Goal: Share content

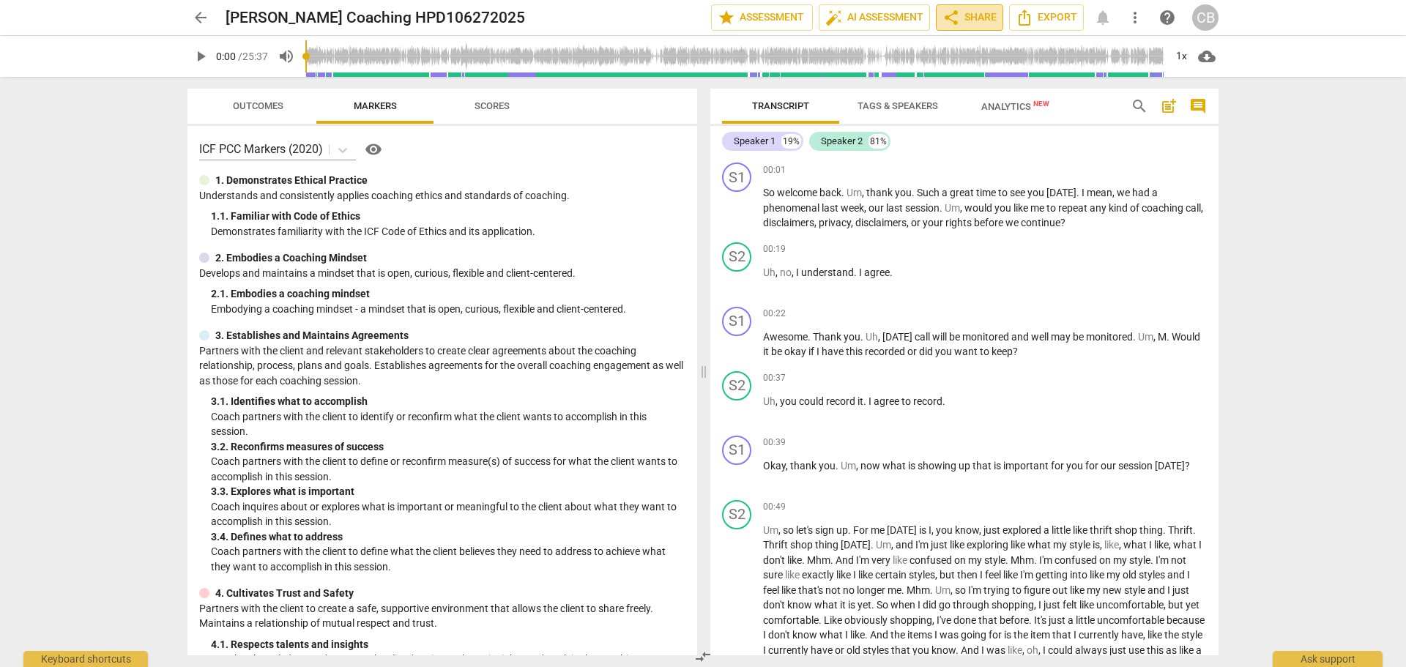
click at [968, 12] on span "share Share" at bounding box center [969, 18] width 54 height 18
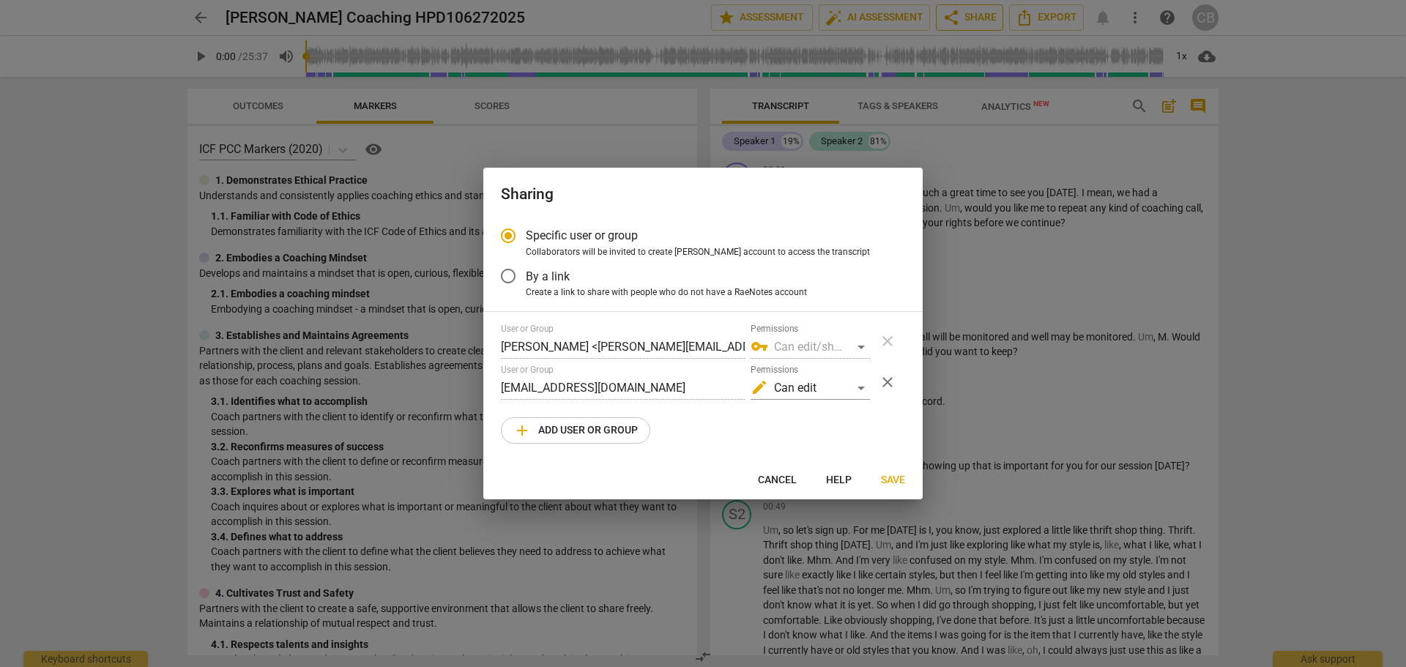
radio input "false"
click at [500, 273] on input "By a link" at bounding box center [508, 275] width 35 height 35
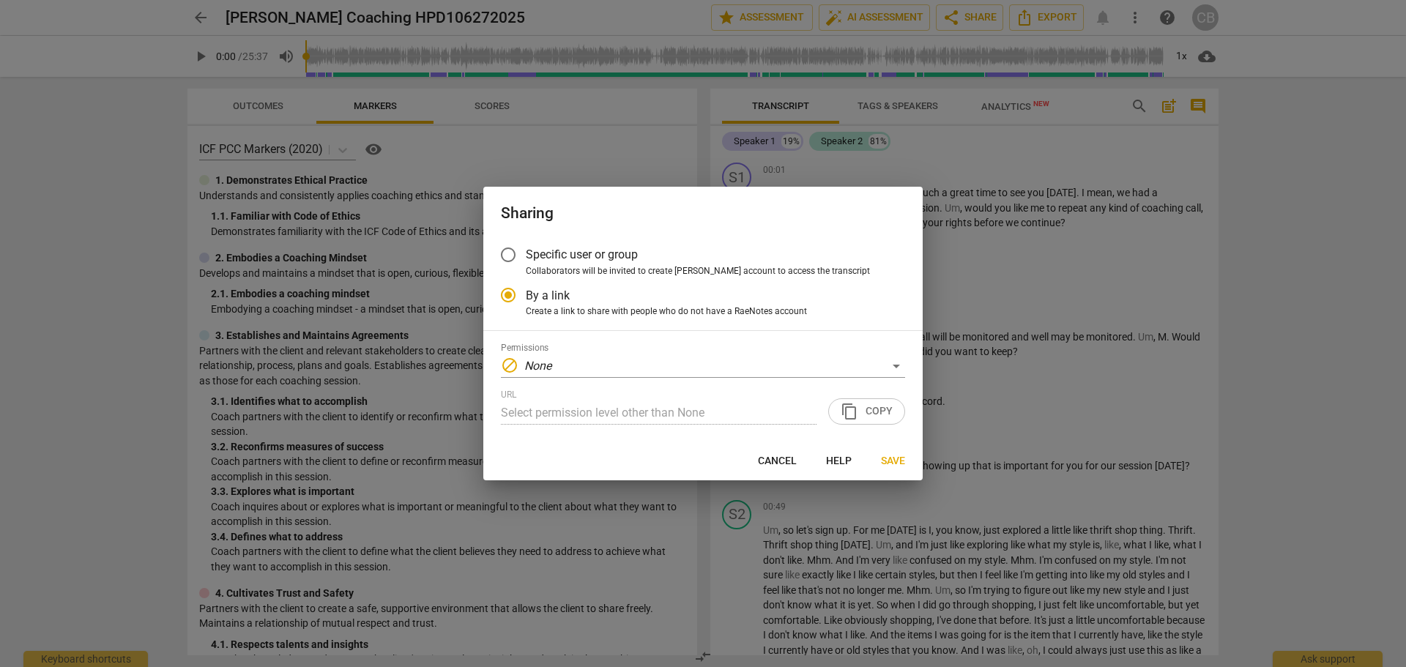
radio input "false"
click at [890, 359] on div "block None" at bounding box center [703, 365] width 404 height 23
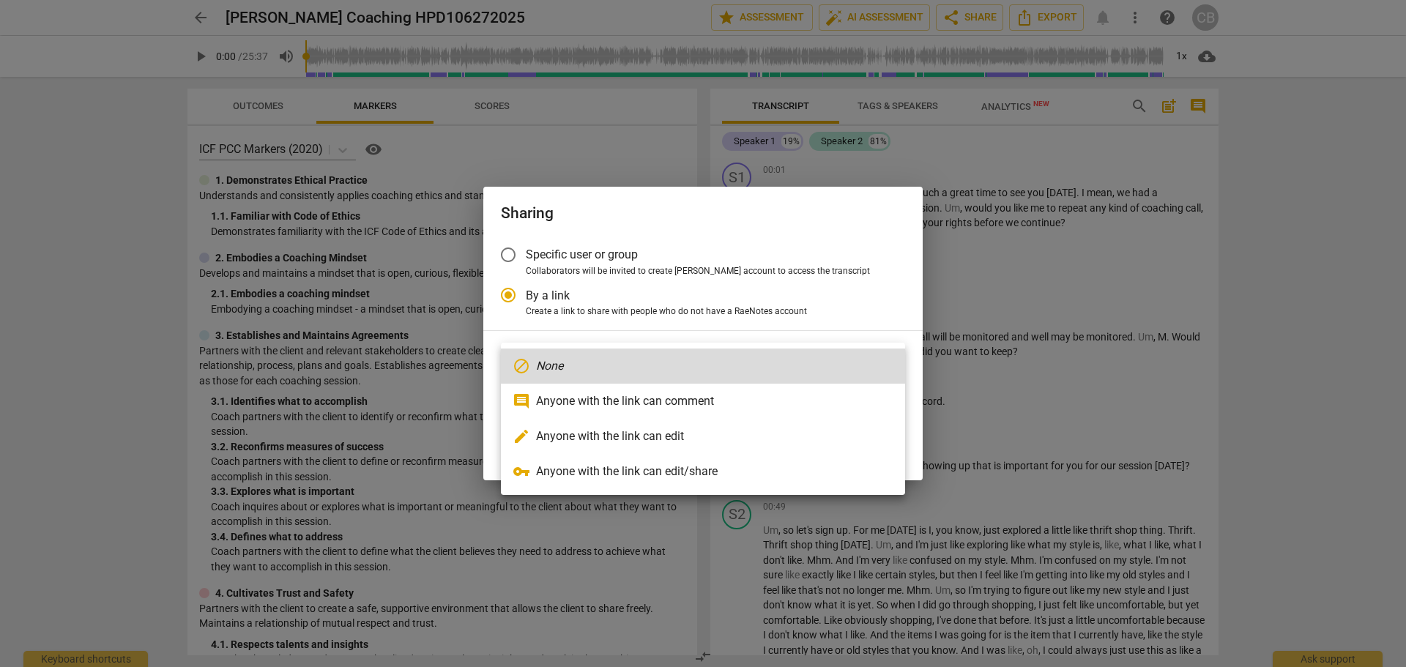
click at [771, 234] on div at bounding box center [703, 333] width 1406 height 667
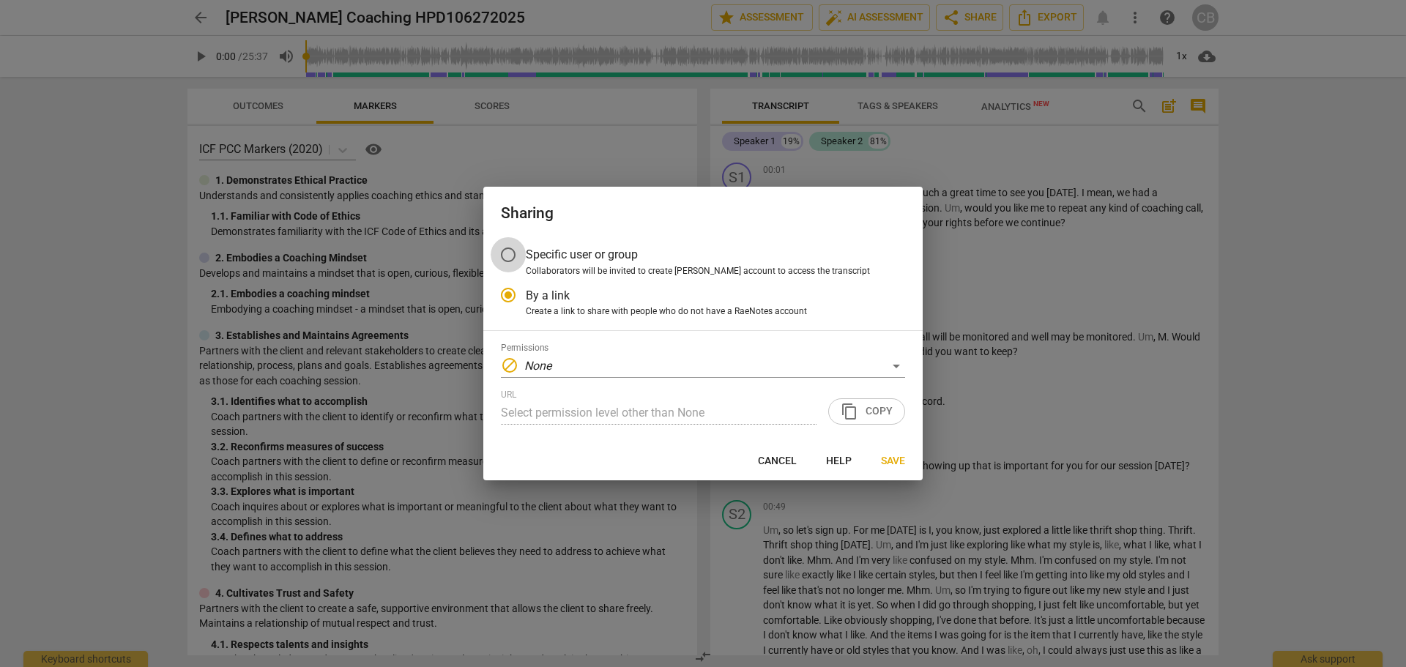
click at [510, 254] on input "Specific user or group" at bounding box center [508, 254] width 35 height 35
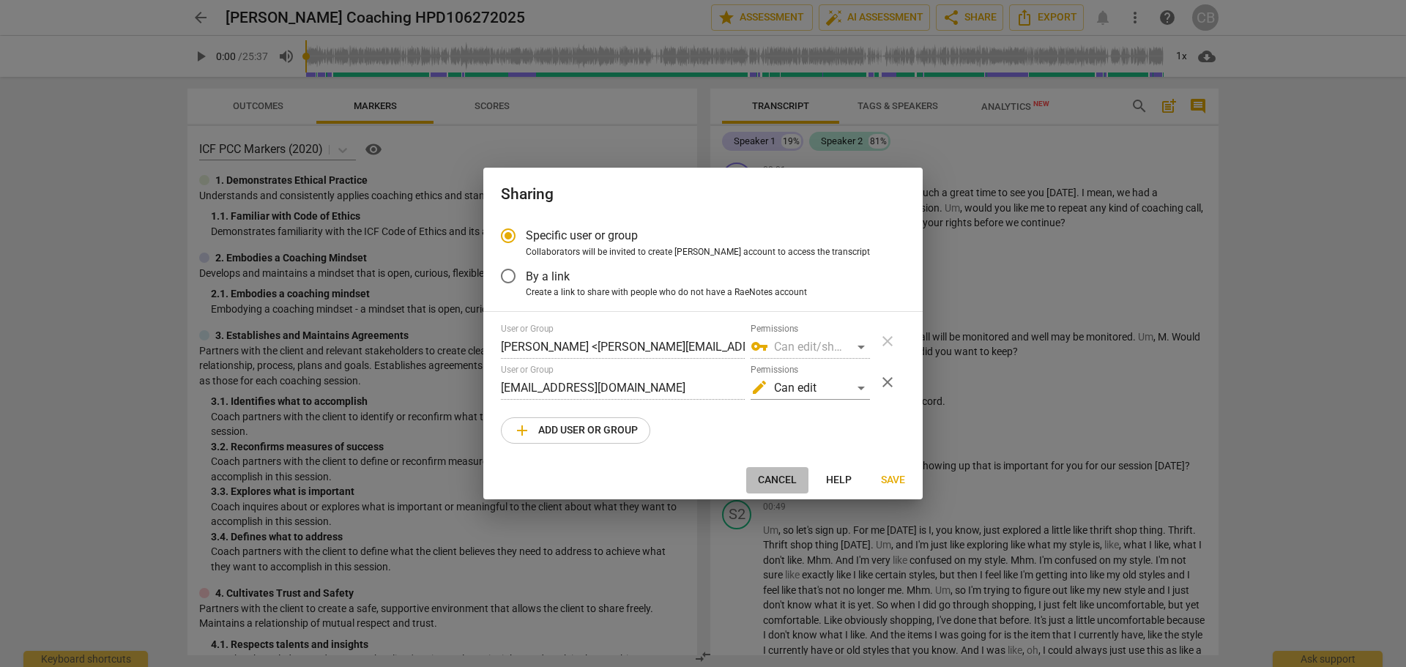
click at [765, 472] on button "Cancel" at bounding box center [777, 480] width 62 height 26
radio input "false"
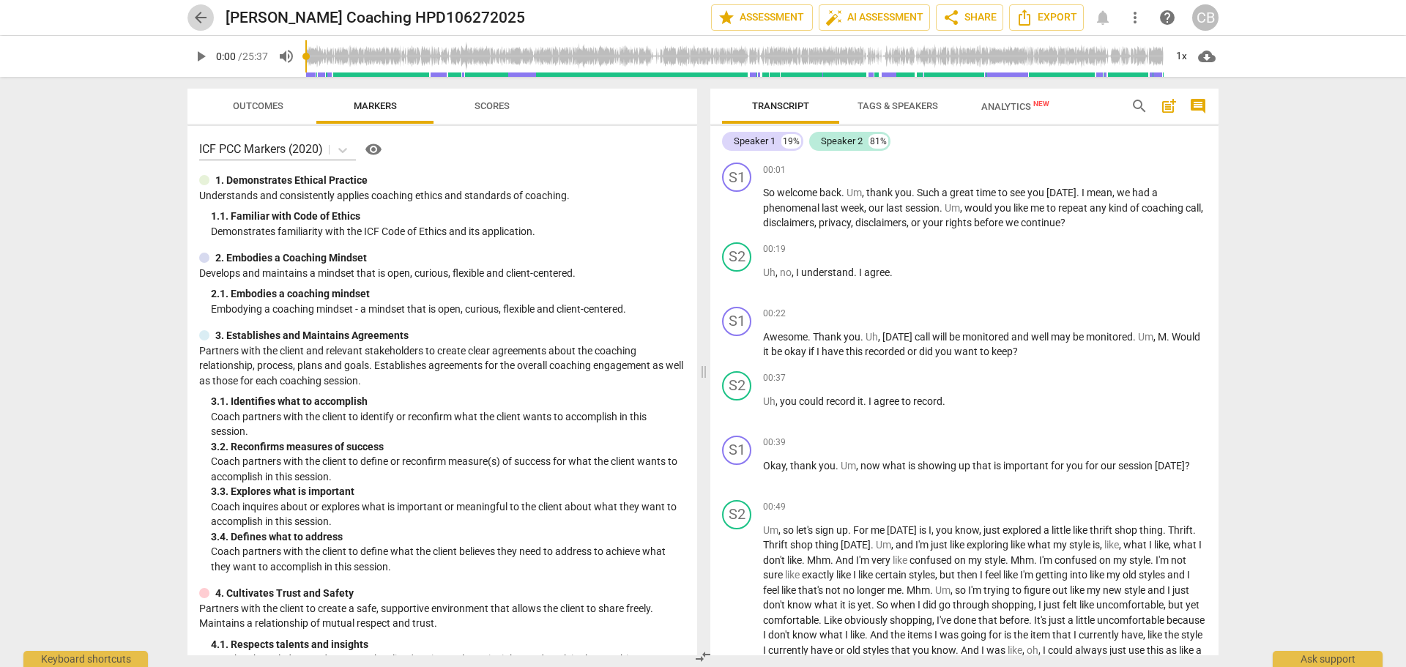
click at [207, 21] on span "arrow_back" at bounding box center [201, 18] width 18 height 18
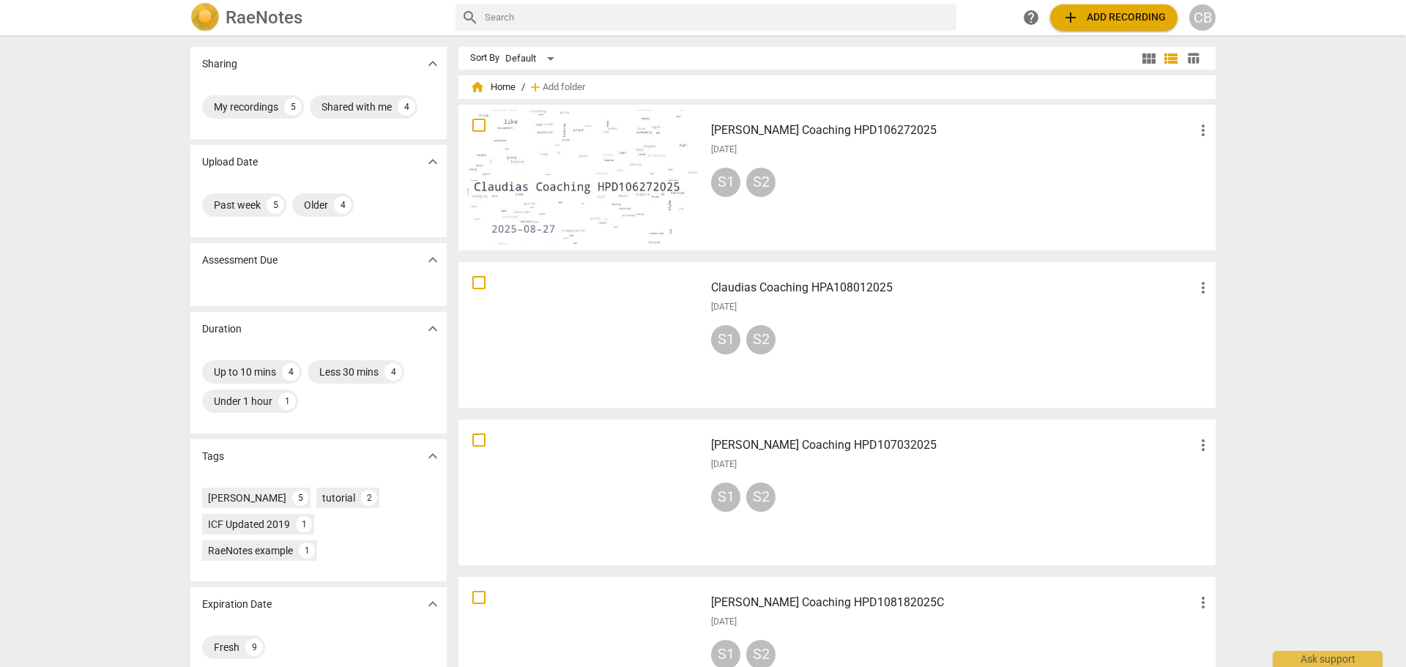
click at [900, 193] on div "S1 S2" at bounding box center [961, 185] width 501 height 35
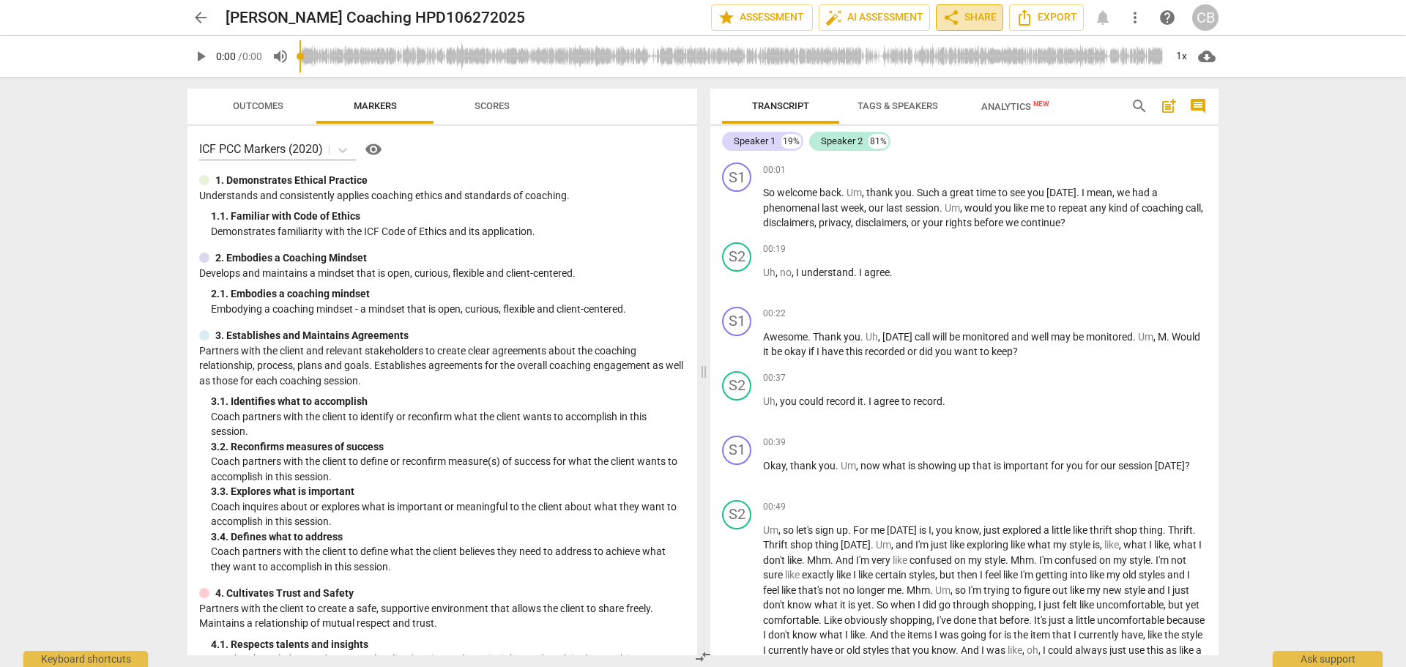
click at [964, 12] on span "share Share" at bounding box center [969, 18] width 54 height 18
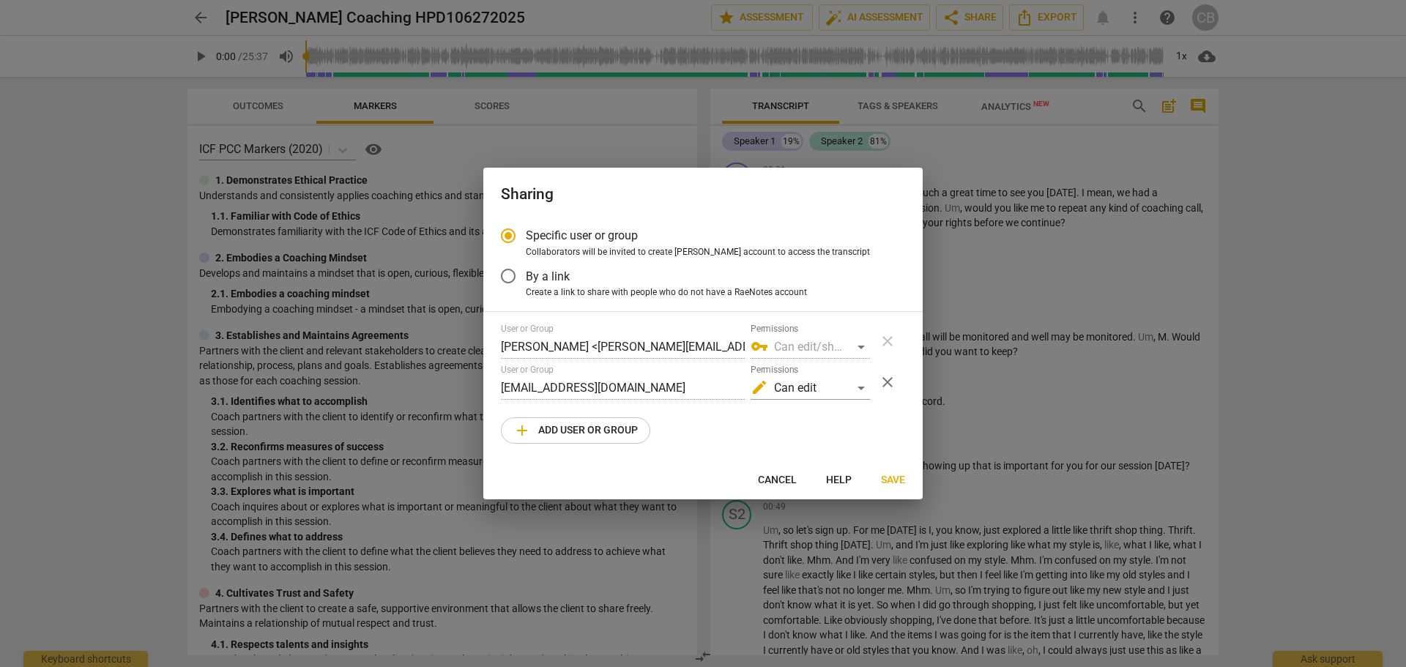
click at [1353, 298] on div at bounding box center [703, 333] width 1406 height 667
radio input "false"
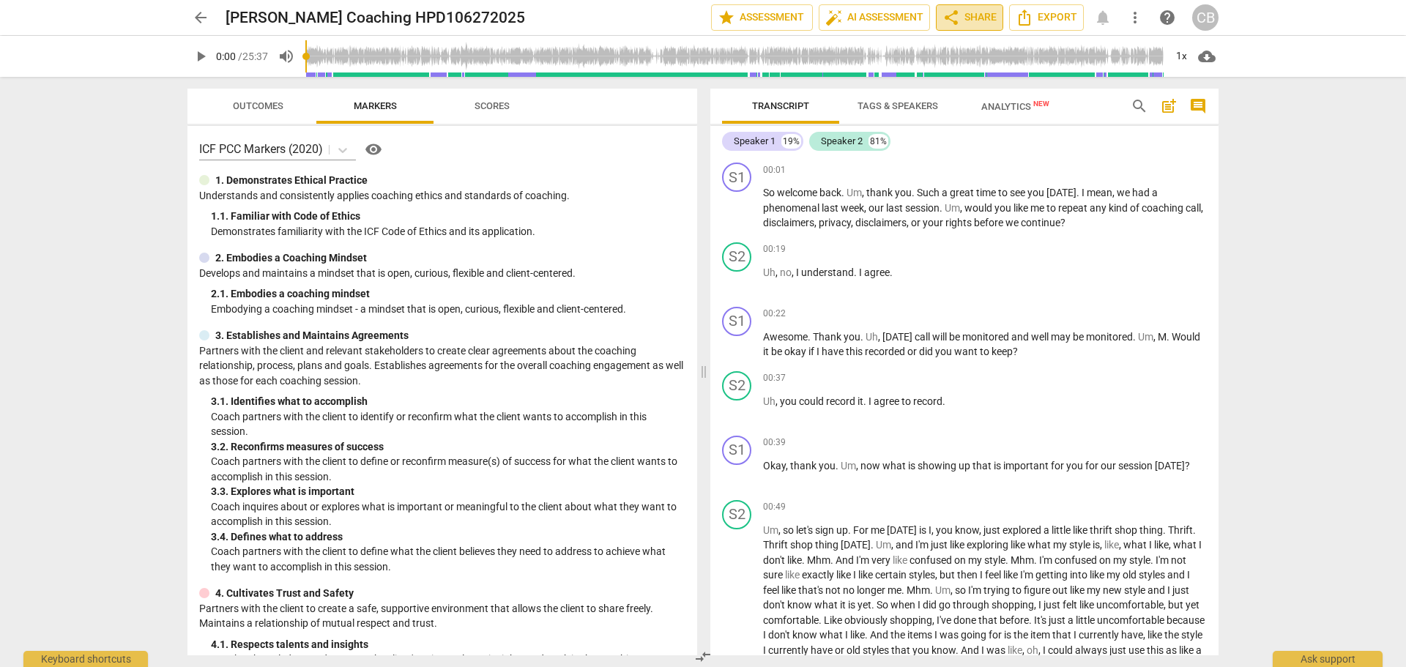
click at [978, 15] on span "share Share" at bounding box center [969, 18] width 54 height 18
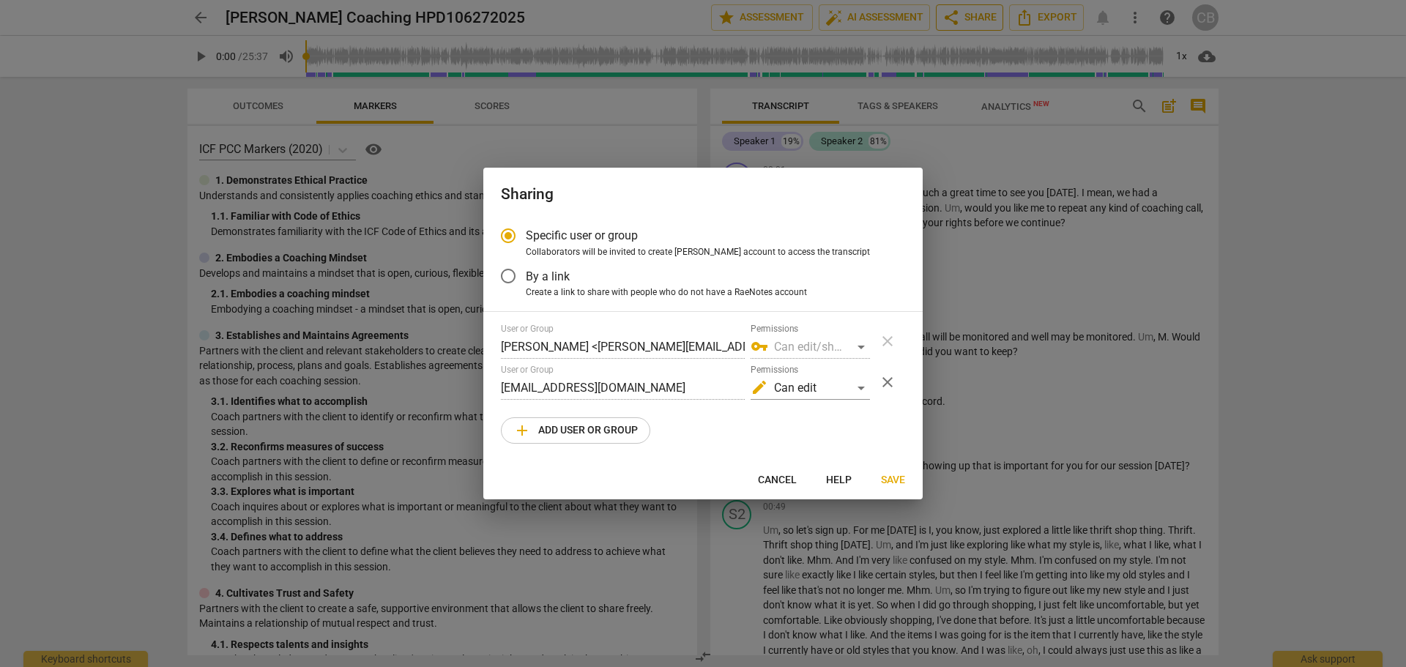
radio input "false"
